Goal: Task Accomplishment & Management: Use online tool/utility

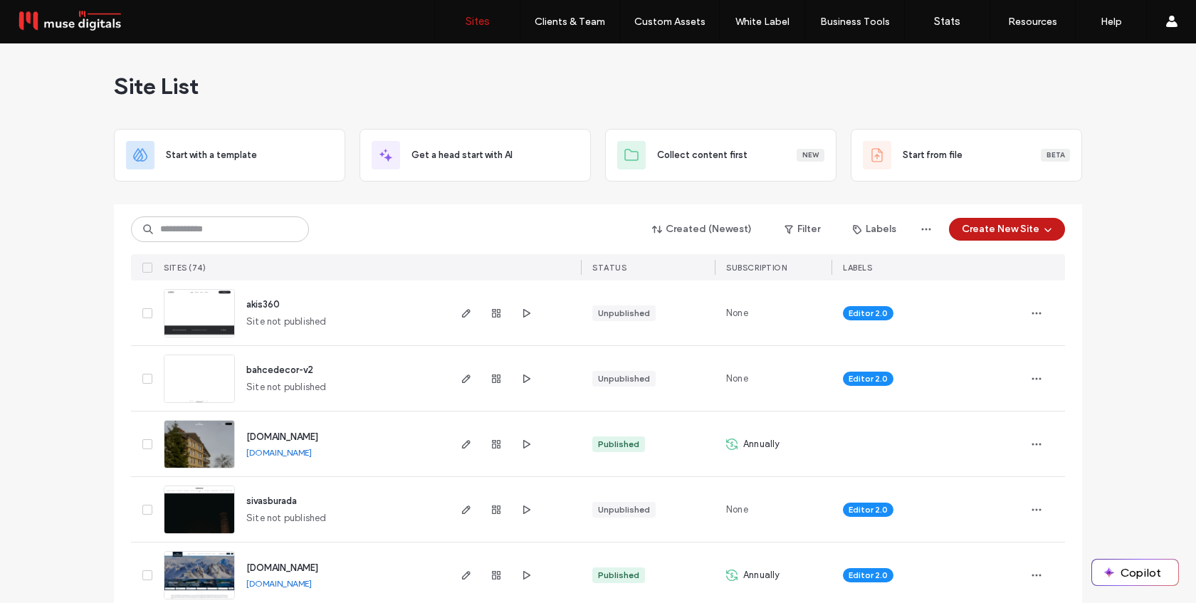
click at [1006, 229] on button "Create New Site" at bounding box center [1007, 229] width 116 height 23
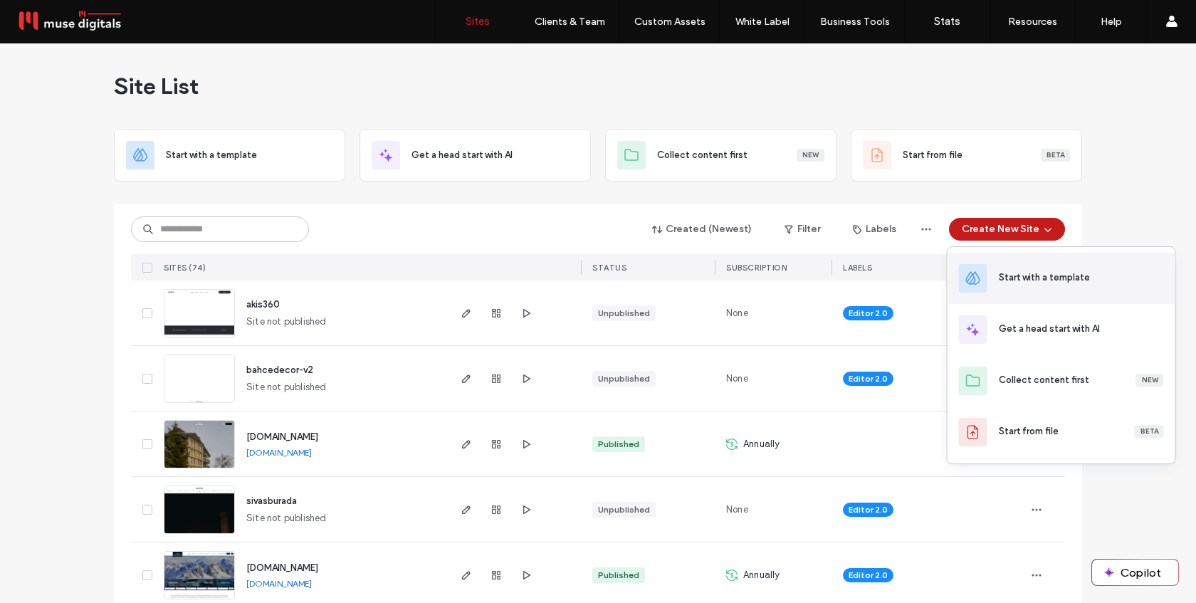
click at [1022, 274] on div "Start with a template" at bounding box center [1044, 278] width 91 height 14
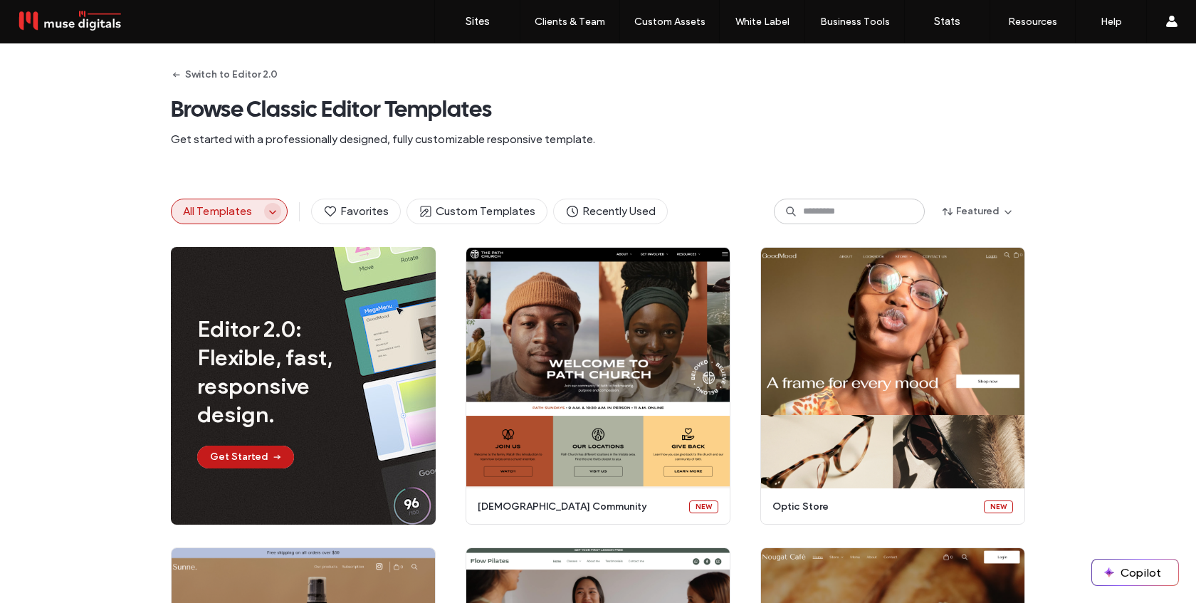
click at [267, 209] on icon "button" at bounding box center [272, 211] width 11 height 11
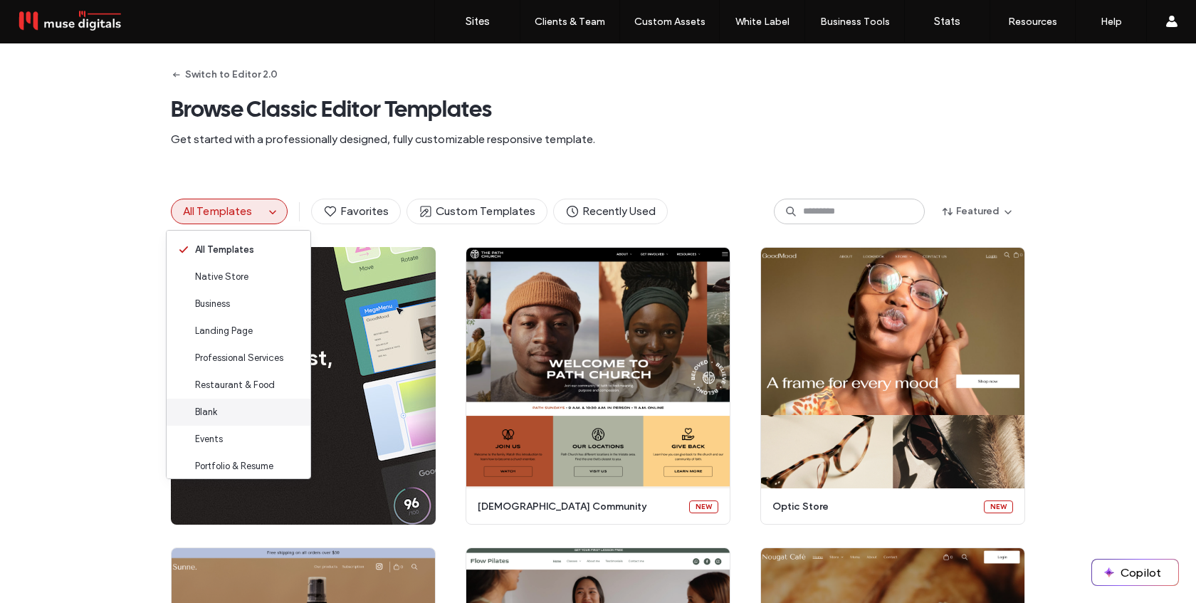
click at [213, 419] on span "Blank" at bounding box center [206, 412] width 22 height 14
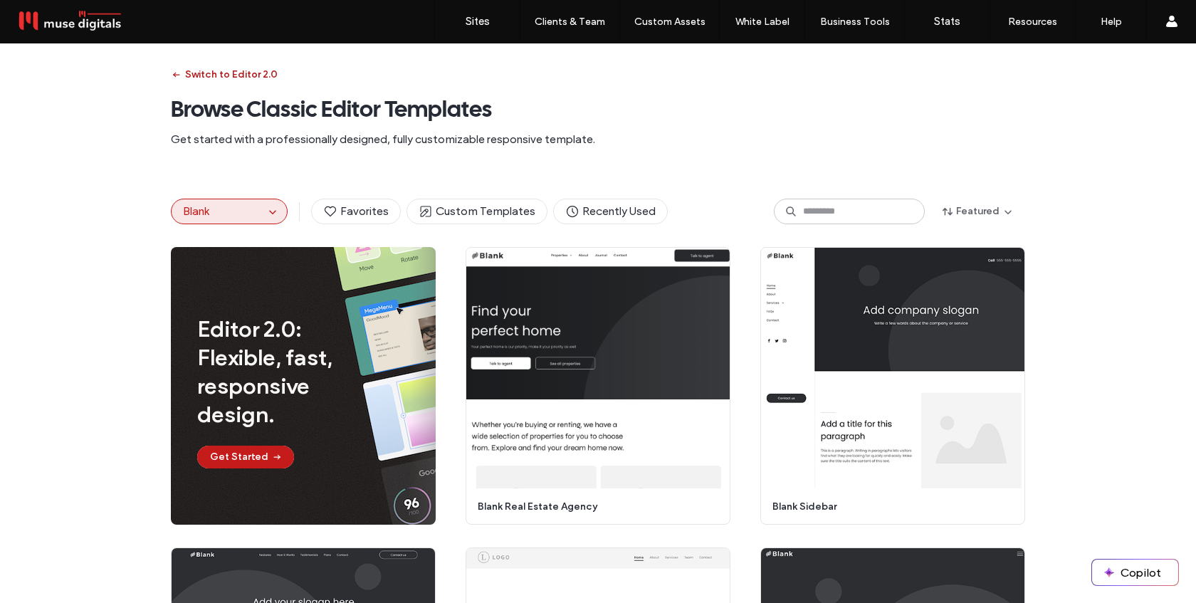
click at [223, 73] on button "Switch to Editor 2.0" at bounding box center [224, 74] width 107 height 23
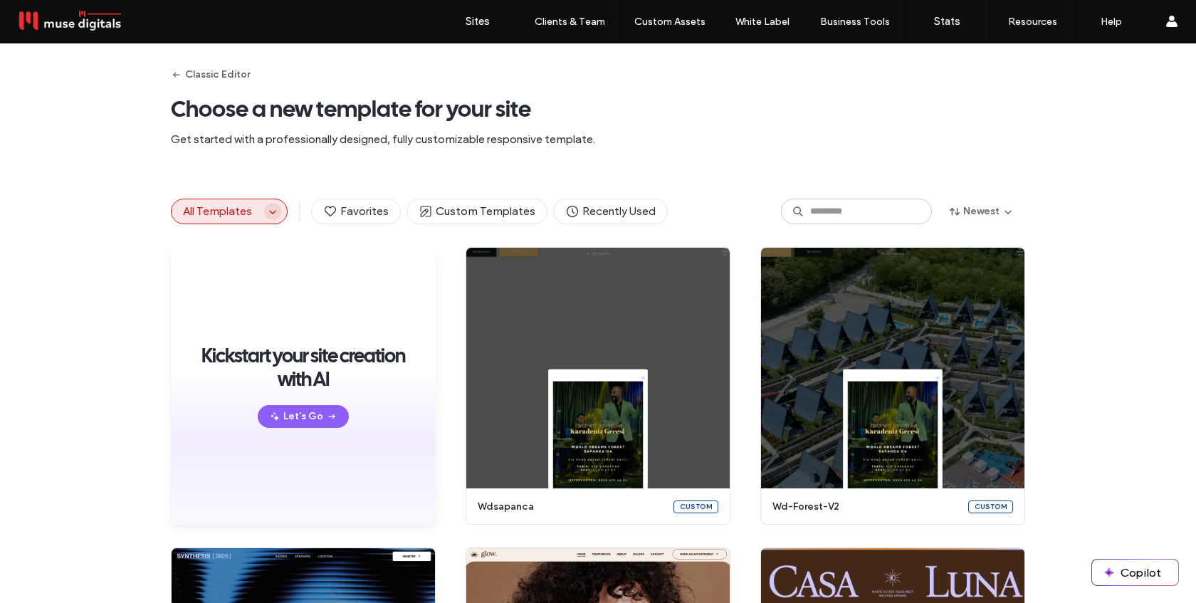
click at [267, 216] on icon "button" at bounding box center [272, 211] width 11 height 11
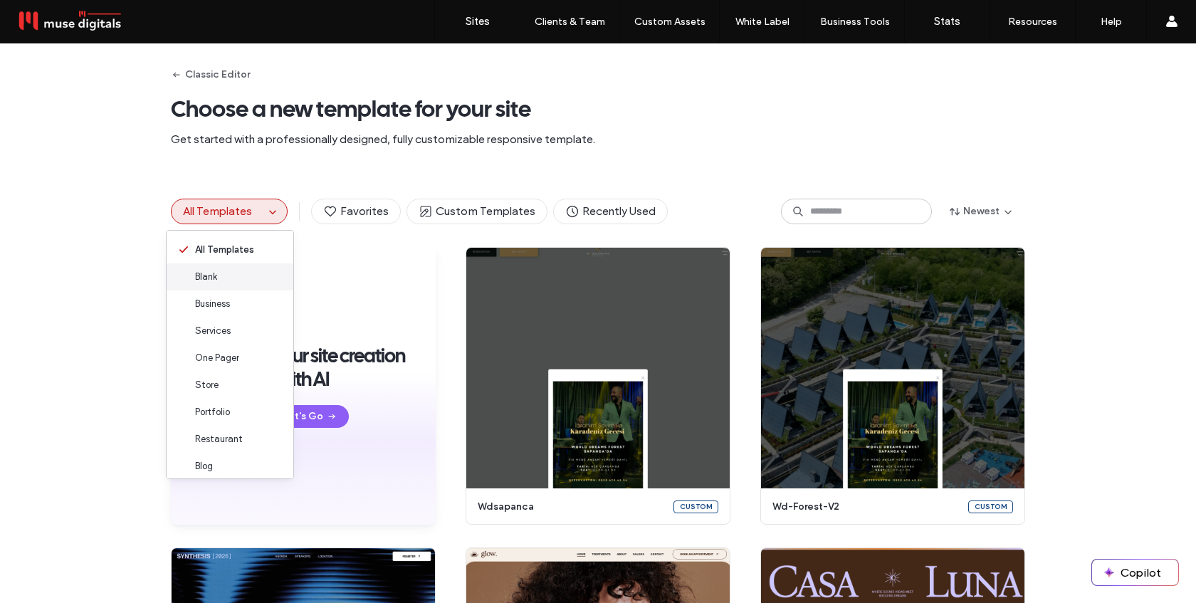
click at [236, 280] on div "Blank" at bounding box center [230, 276] width 127 height 27
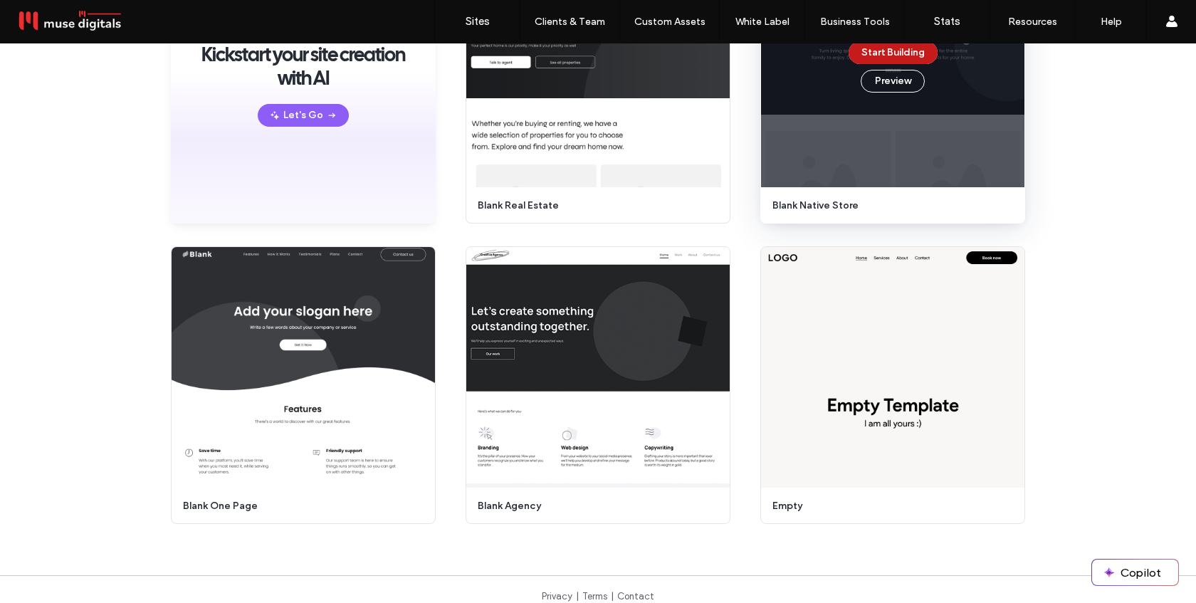
scroll to position [231, 0]
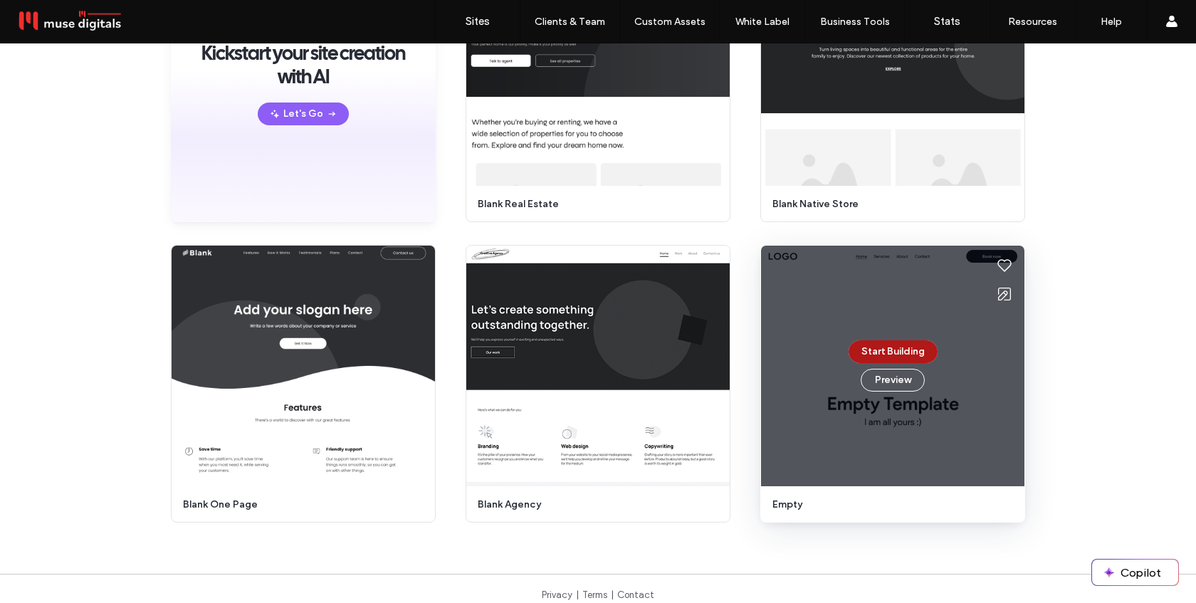
click at [887, 345] on button "Start Building" at bounding box center [893, 351] width 89 height 23
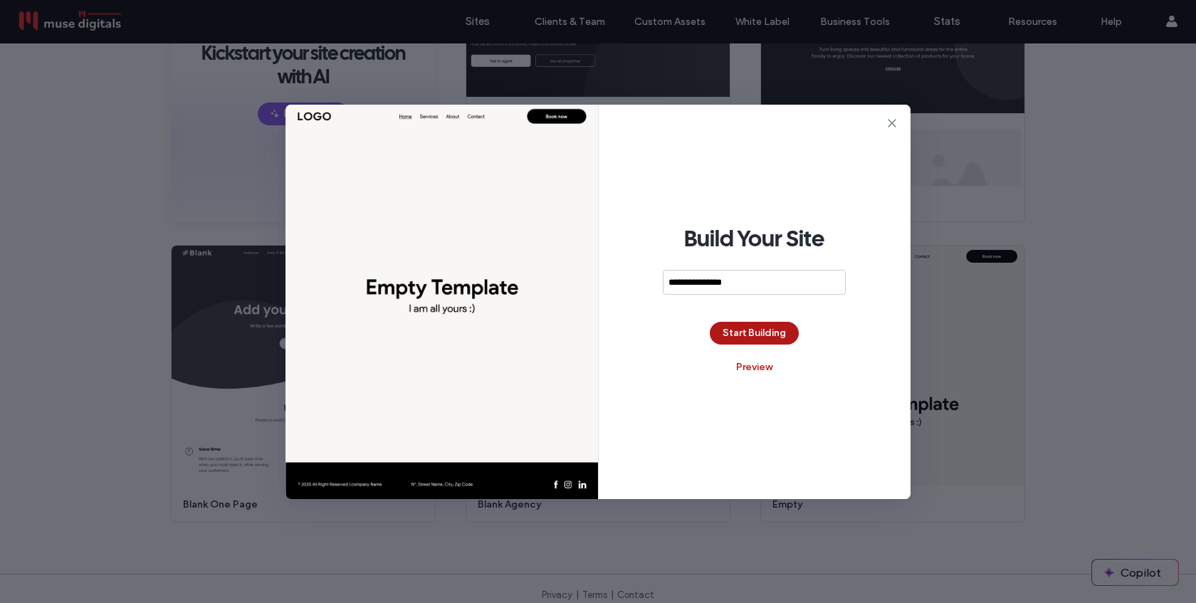
type input "**********"
click at [753, 331] on button "Start Building" at bounding box center [754, 333] width 89 height 23
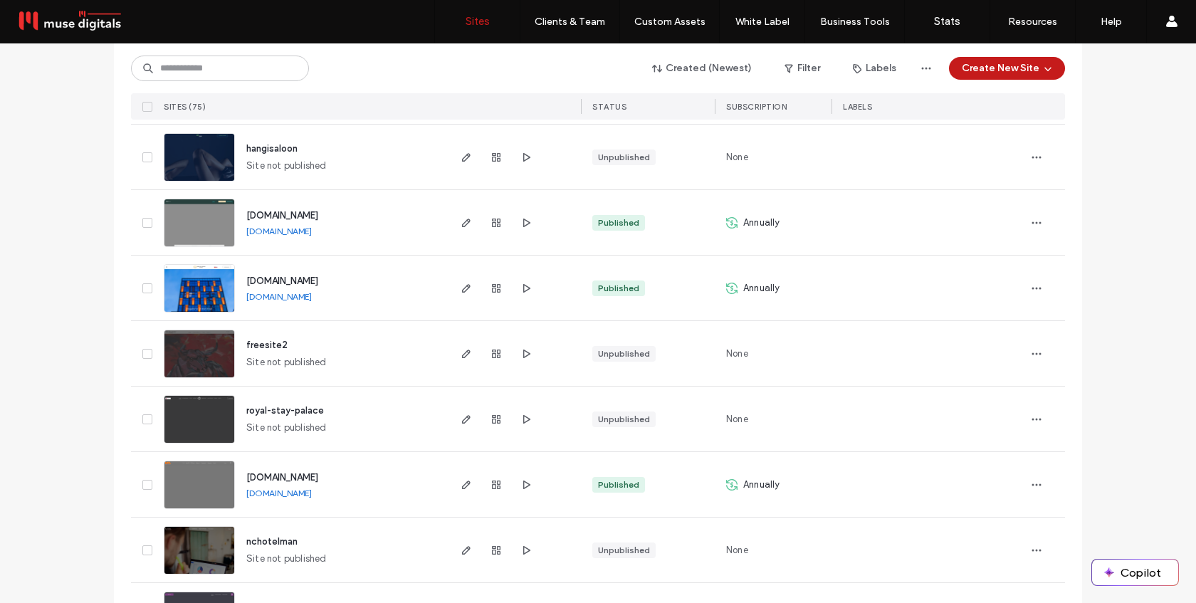
scroll to position [1393, 0]
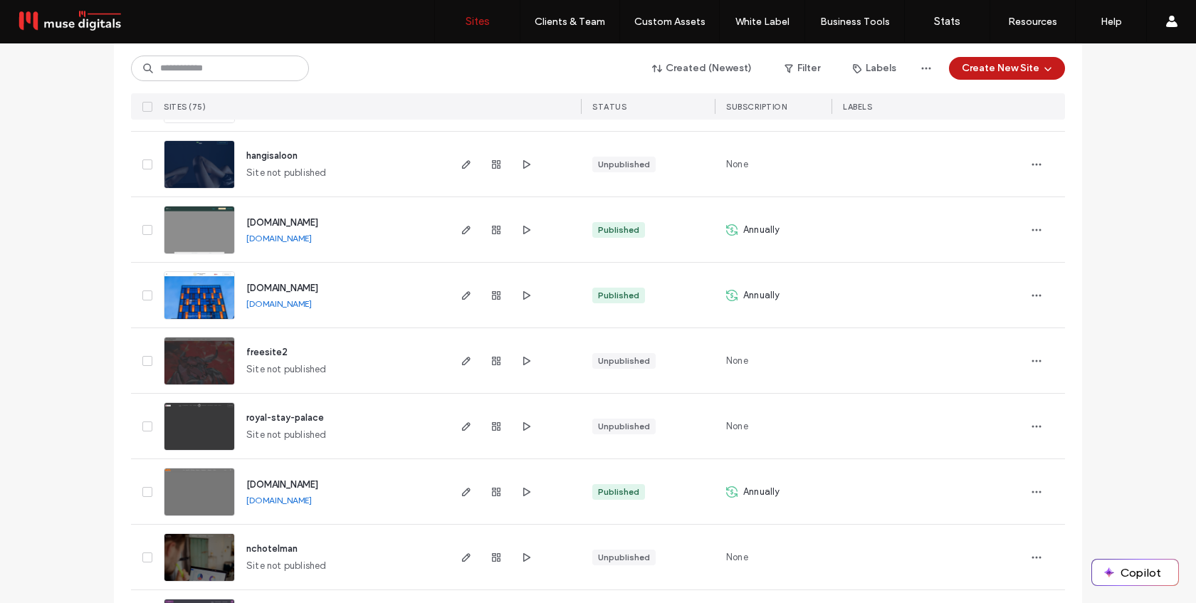
click at [312, 305] on link "[DOMAIN_NAME]" at bounding box center [279, 303] width 66 height 11
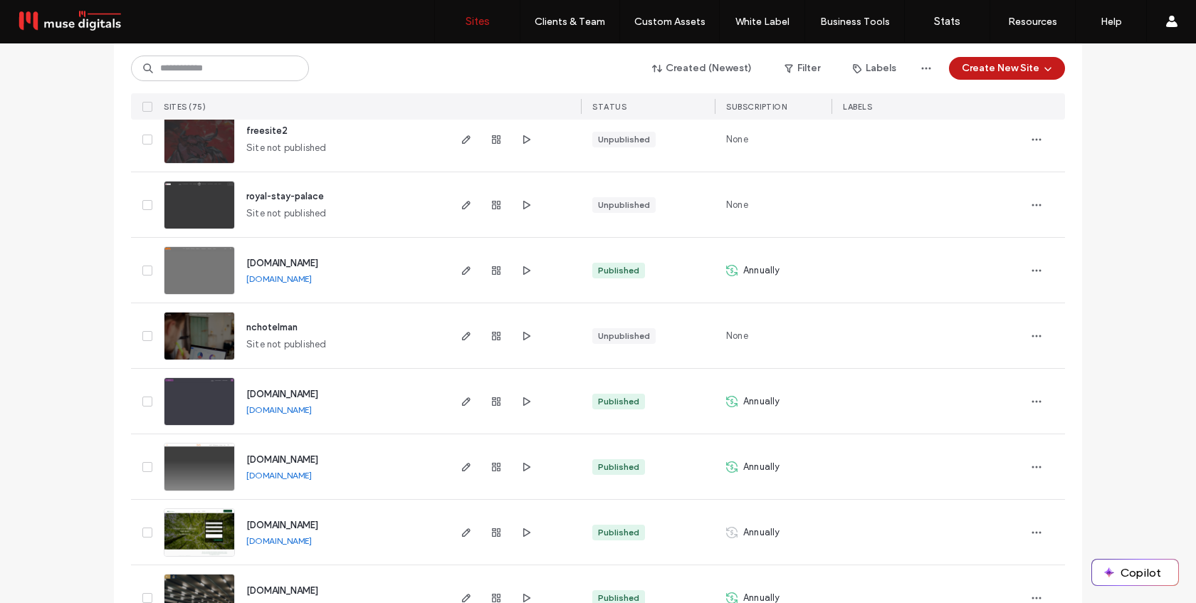
scroll to position [1651, 0]
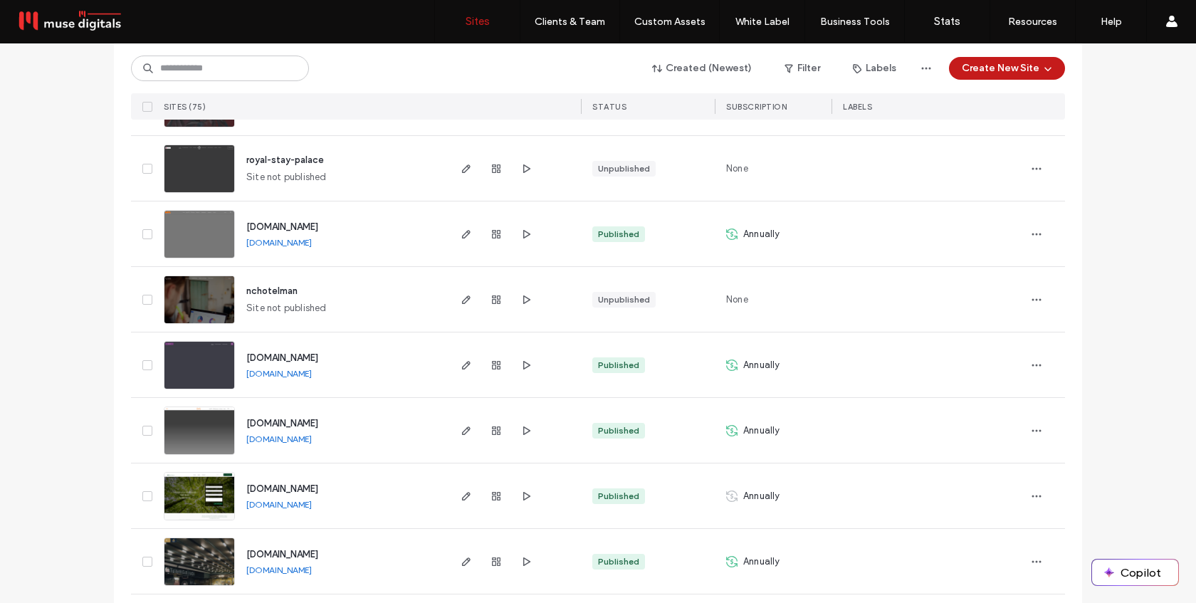
click at [312, 241] on link "[DOMAIN_NAME]" at bounding box center [279, 242] width 66 height 11
